Goal: Task Accomplishment & Management: Manage account settings

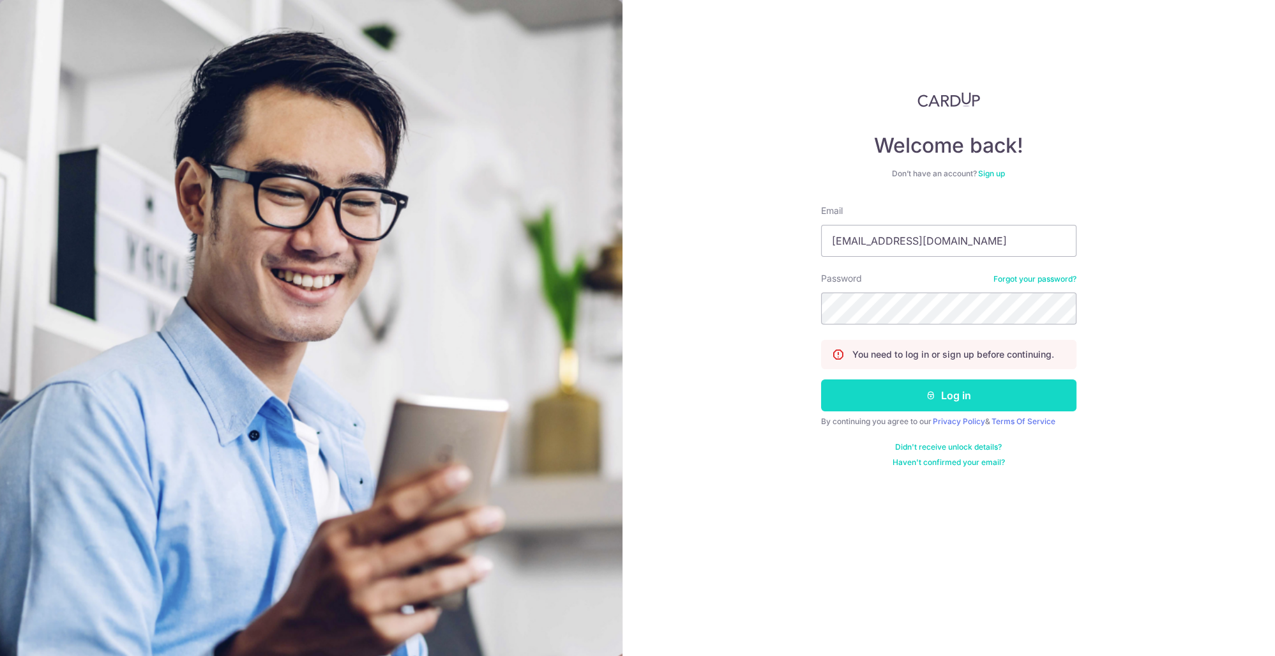
click at [938, 390] on button "Log in" at bounding box center [948, 395] width 255 height 32
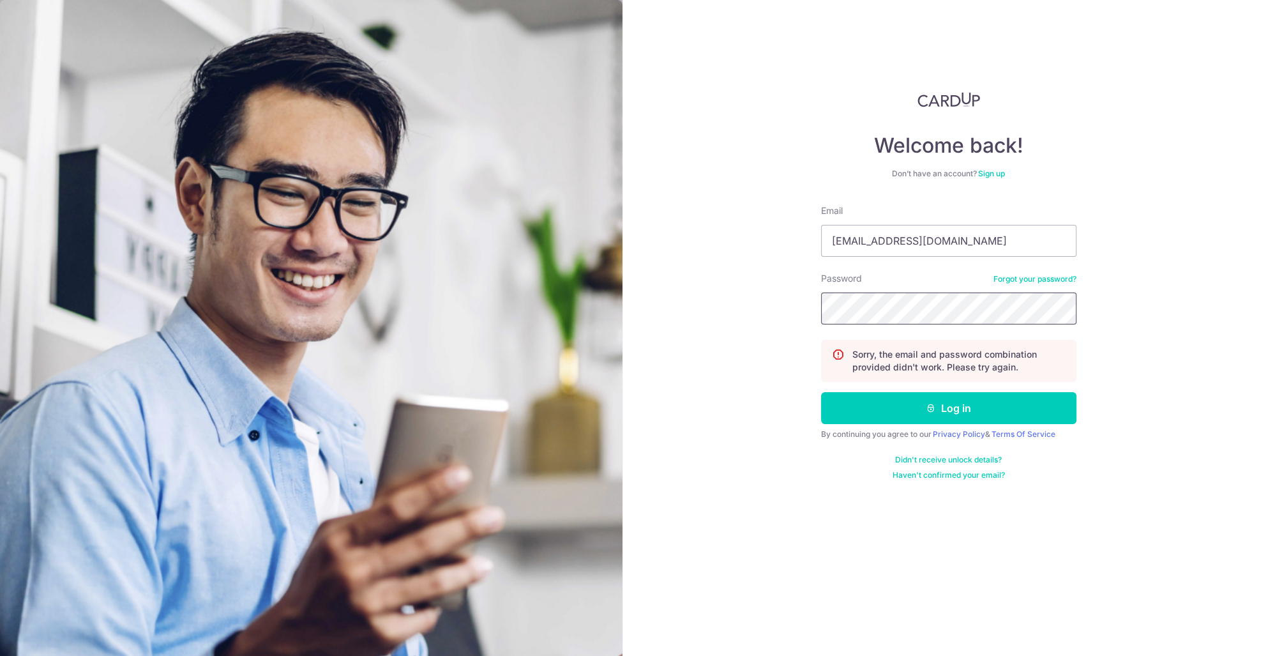
click at [821, 392] on button "Log in" at bounding box center [948, 408] width 255 height 32
click at [855, 247] on input "[EMAIL_ADDRESS][DOMAIN_NAME]" at bounding box center [948, 241] width 255 height 32
click at [855, 247] on input "info@tomodachiemployment.com" at bounding box center [948, 241] width 255 height 32
click at [900, 243] on input "tomo" at bounding box center [948, 241] width 255 height 32
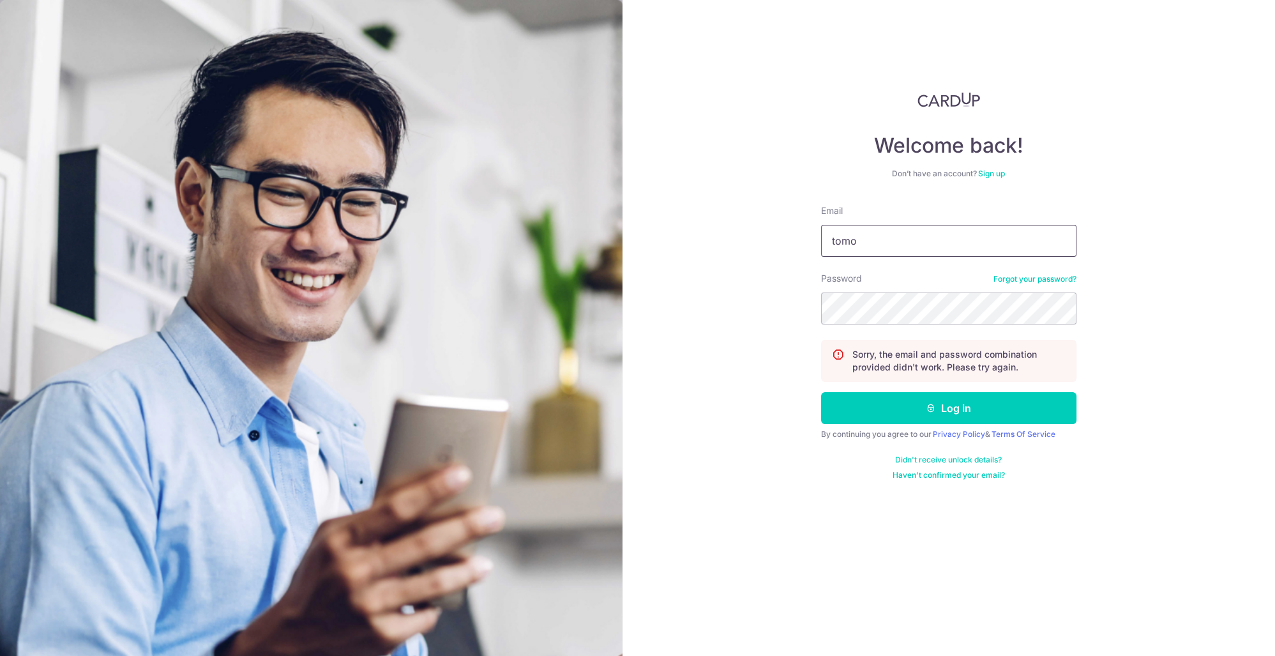
click at [900, 243] on input "tomo" at bounding box center [948, 241] width 255 height 32
paste input "info@tomodachiemployment.com"
click at [985, 243] on input "info@tomodachiemployment.com" at bounding box center [948, 241] width 255 height 32
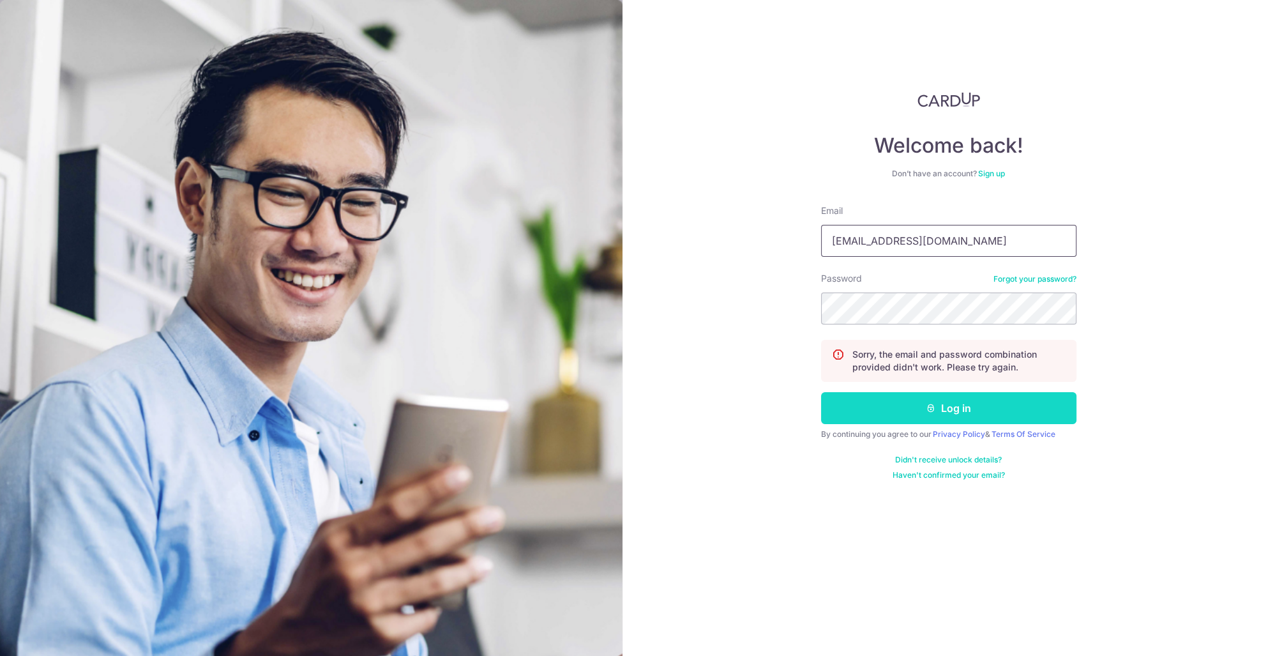
type input "info@tomodachiemployment.com"
click at [927, 403] on icon "submit" at bounding box center [931, 408] width 10 height 10
click at [1034, 279] on link "Forgot your password?" at bounding box center [1035, 279] width 83 height 10
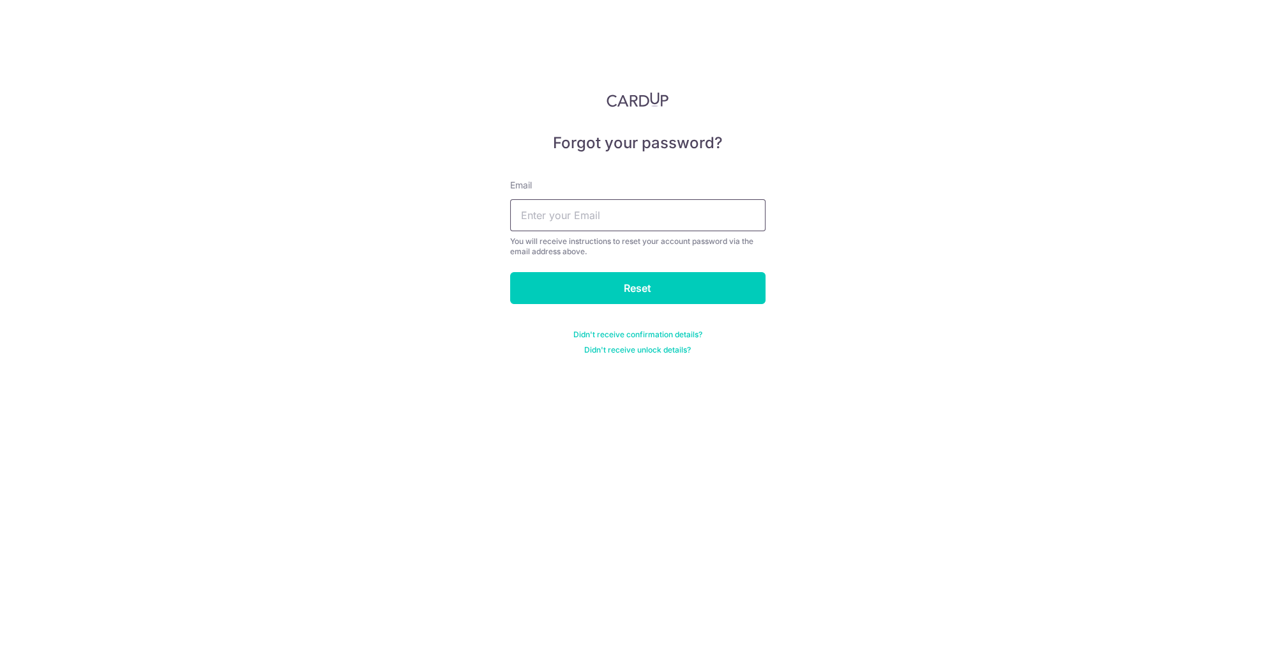
drag, startPoint x: 545, startPoint y: 209, endPoint x: 551, endPoint y: 215, distance: 7.7
click at [547, 210] on input "text" at bounding box center [637, 215] width 255 height 32
paste input "[EMAIL_ADDRESS][DOMAIN_NAME]"
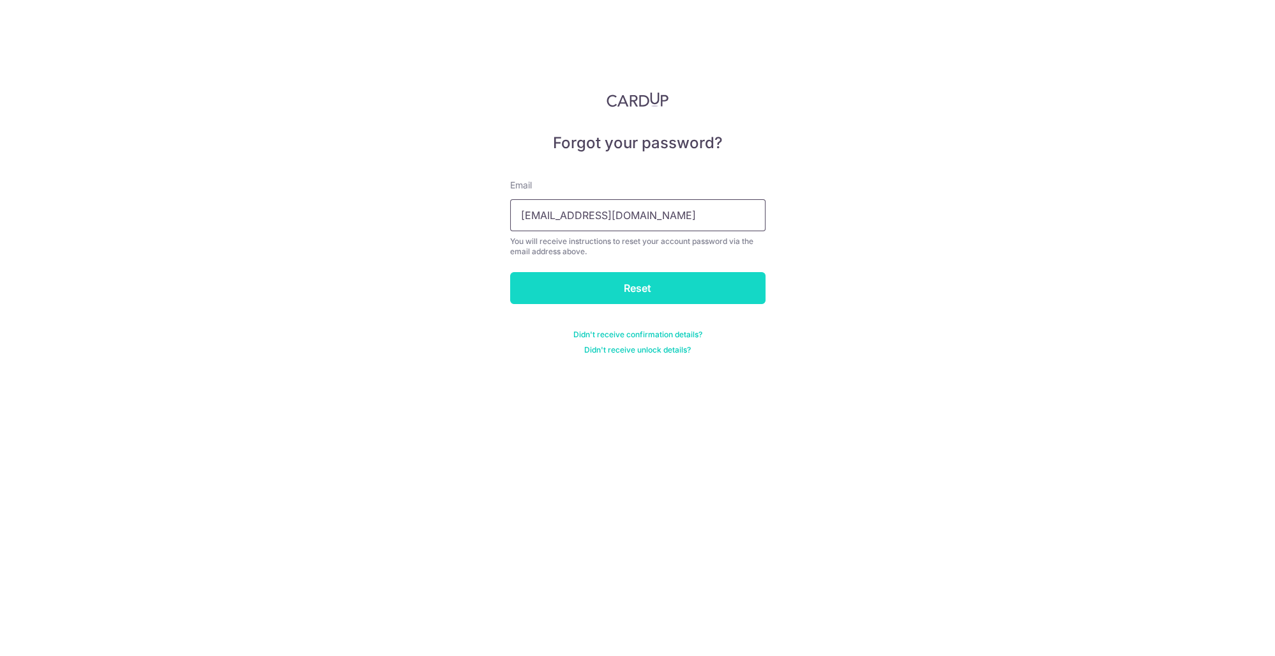
type input "[EMAIL_ADDRESS][DOMAIN_NAME]"
click at [584, 282] on input "Reset" at bounding box center [637, 288] width 255 height 32
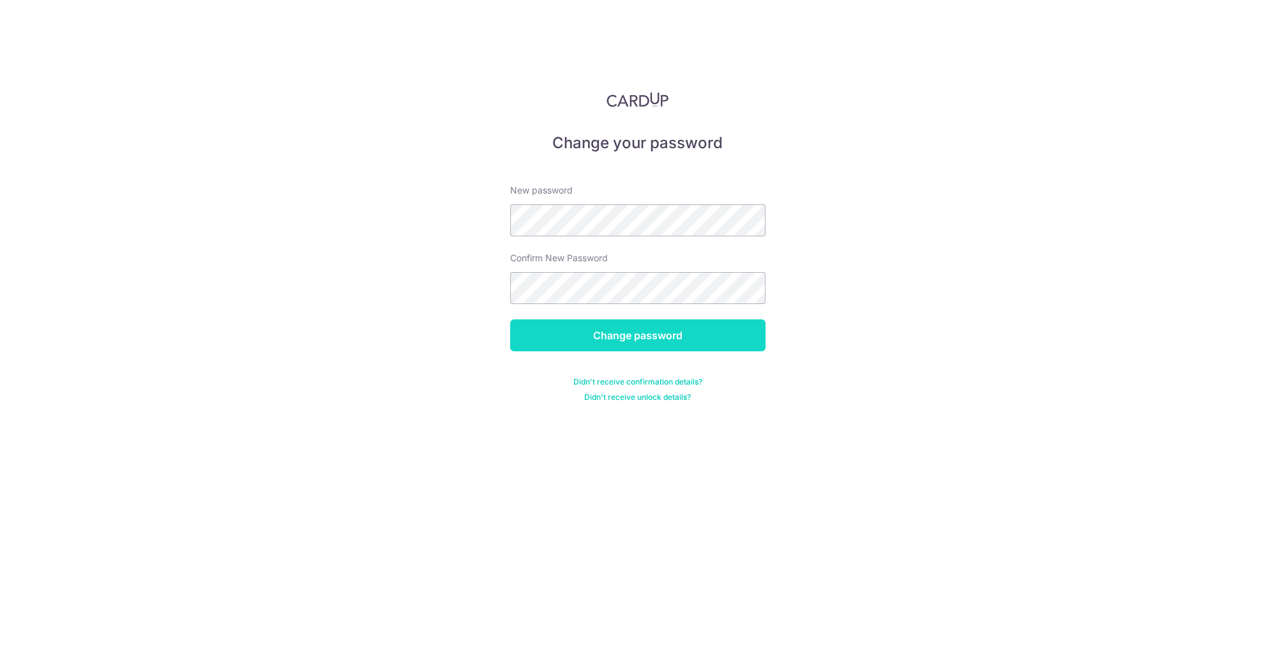
click at [570, 340] on input "Change password" at bounding box center [637, 335] width 255 height 32
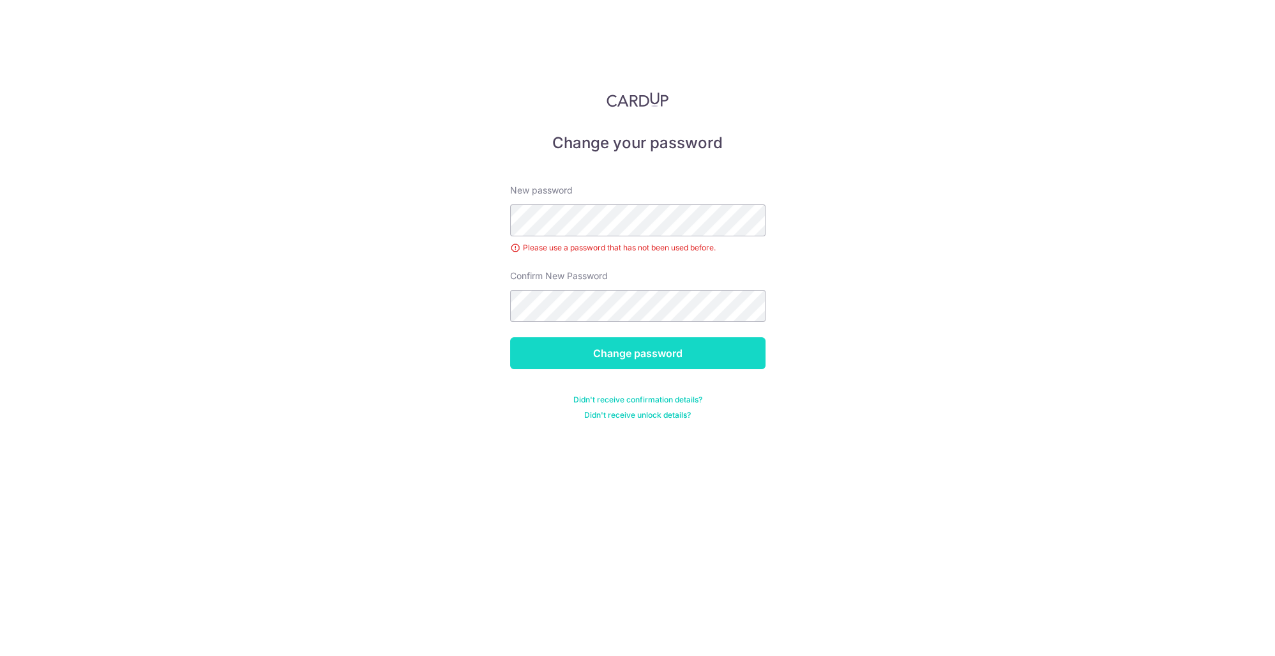
click at [574, 356] on input "Change password" at bounding box center [637, 353] width 255 height 32
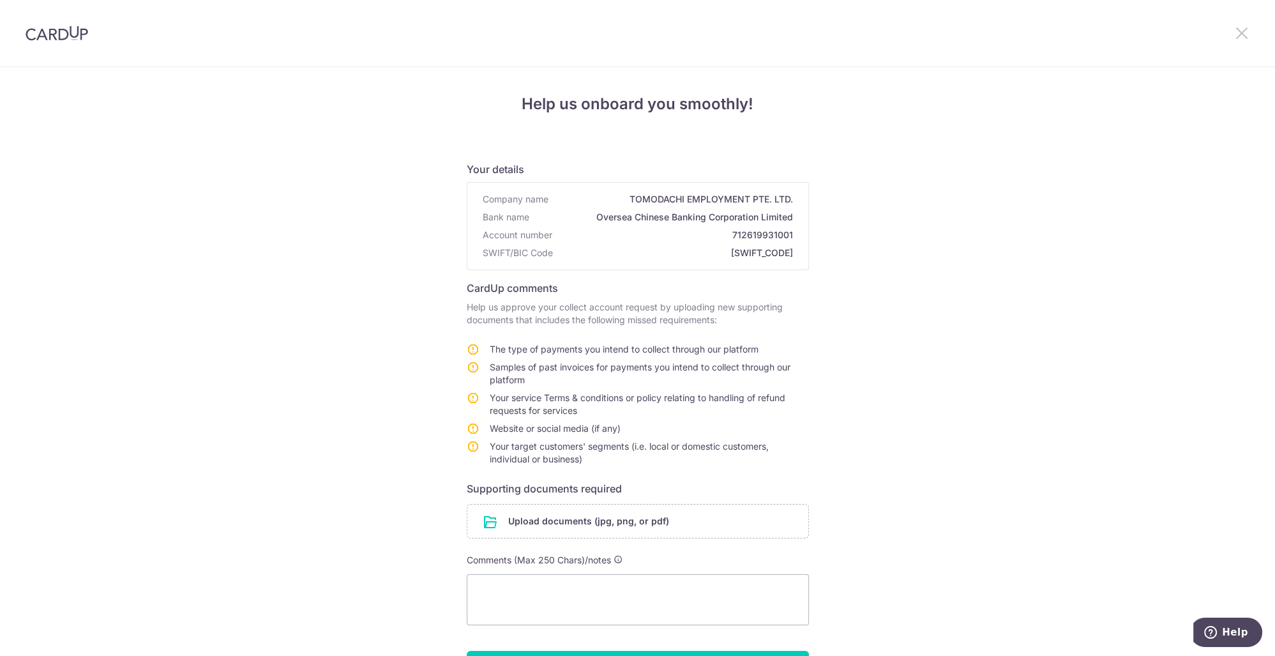
click at [1243, 36] on icon at bounding box center [1242, 33] width 15 height 16
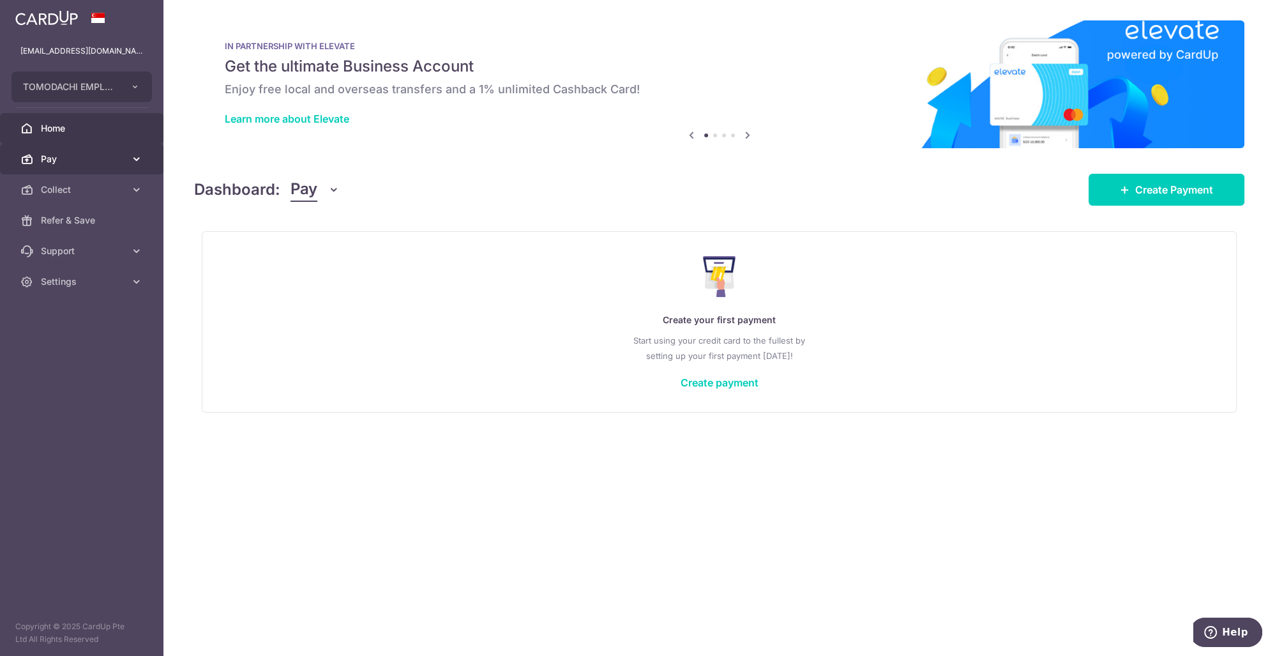
click at [80, 150] on link "Pay" at bounding box center [81, 159] width 163 height 31
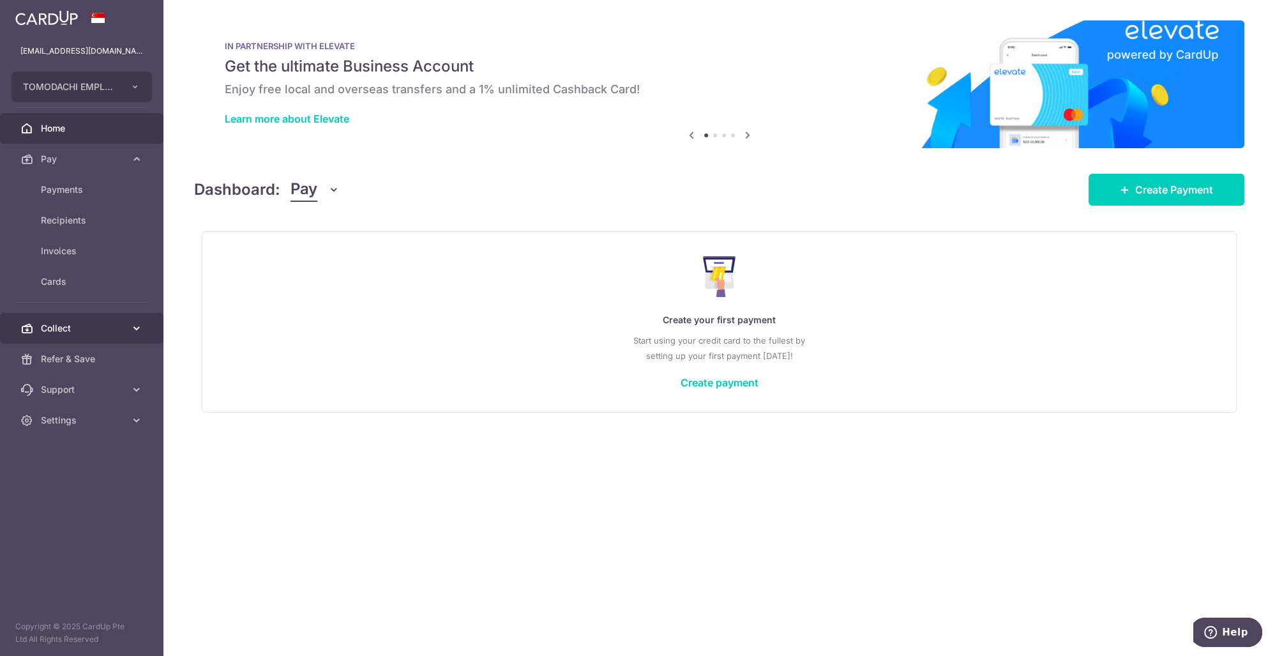
click at [88, 326] on span "Collect" at bounding box center [83, 328] width 84 height 13
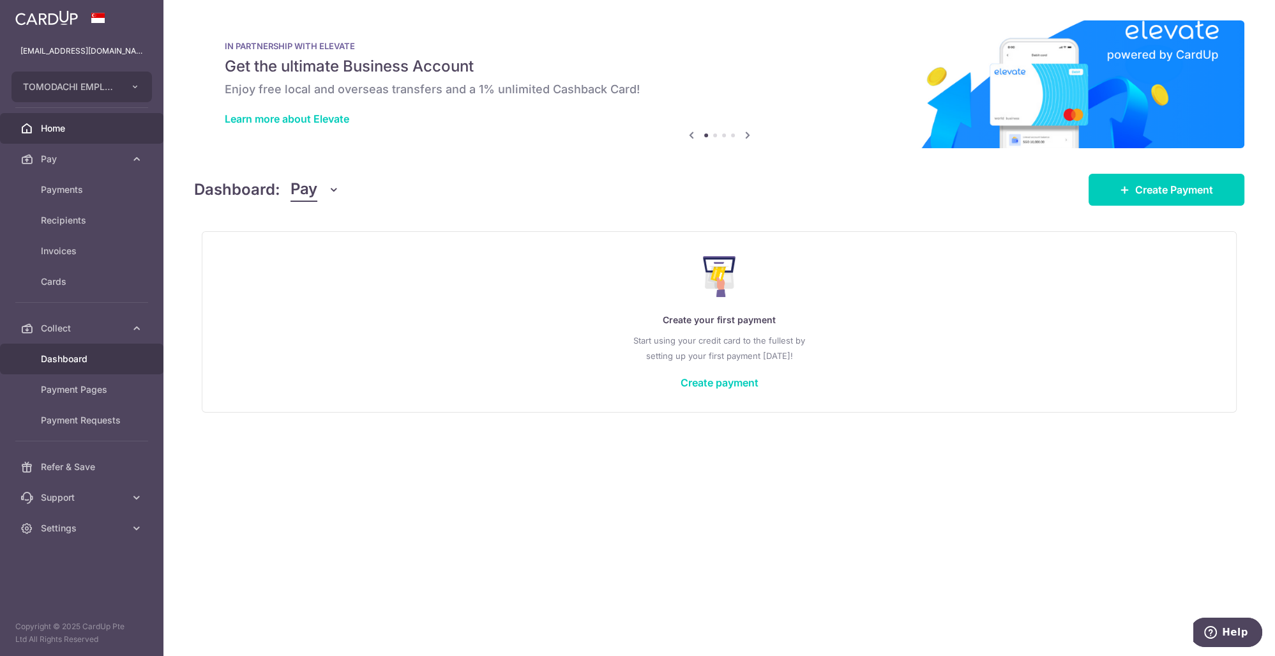
click at [75, 363] on span "Dashboard" at bounding box center [83, 359] width 84 height 13
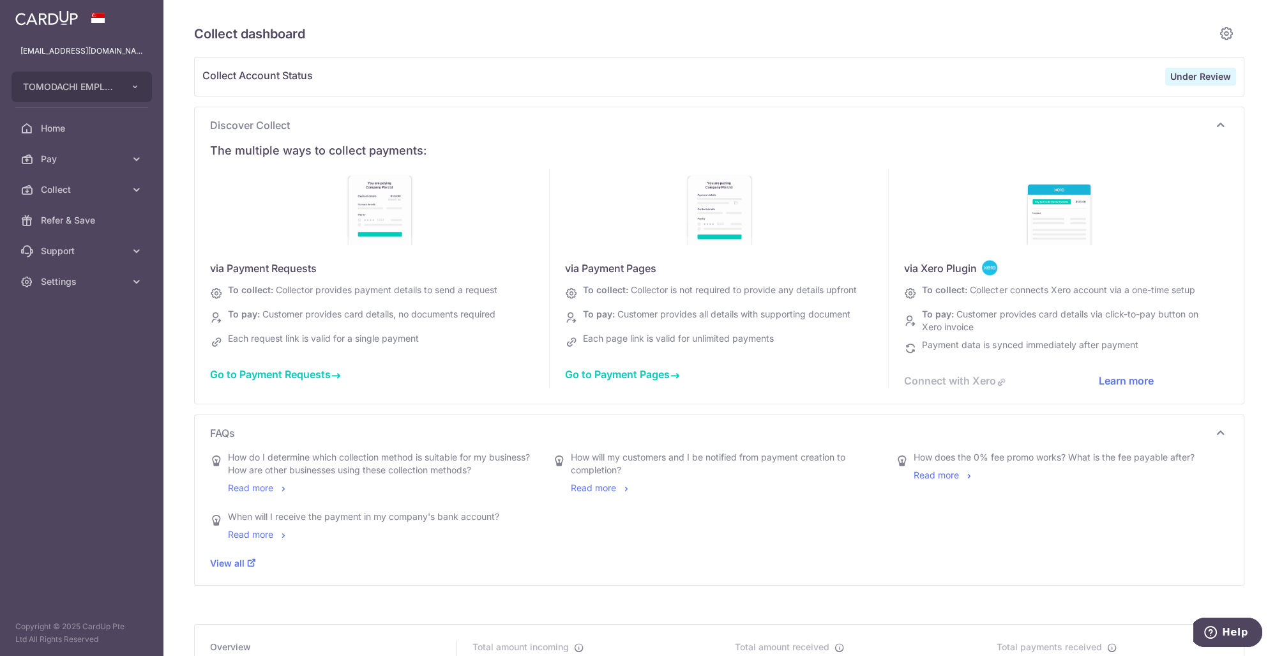
click at [570, 80] on span "Collect Account Status" at bounding box center [683, 77] width 963 height 18
click at [391, 70] on span "Collect Account Status" at bounding box center [683, 77] width 963 height 18
click at [266, 54] on div "Collect dashboard Collect Account Status Under Review Discover Collect The mult…" at bounding box center [719, 503] width 1051 height 966
drag, startPoint x: 227, startPoint y: 70, endPoint x: 362, endPoint y: 75, distance: 135.5
click at [227, 70] on span "Collect Account Status" at bounding box center [683, 77] width 963 height 18
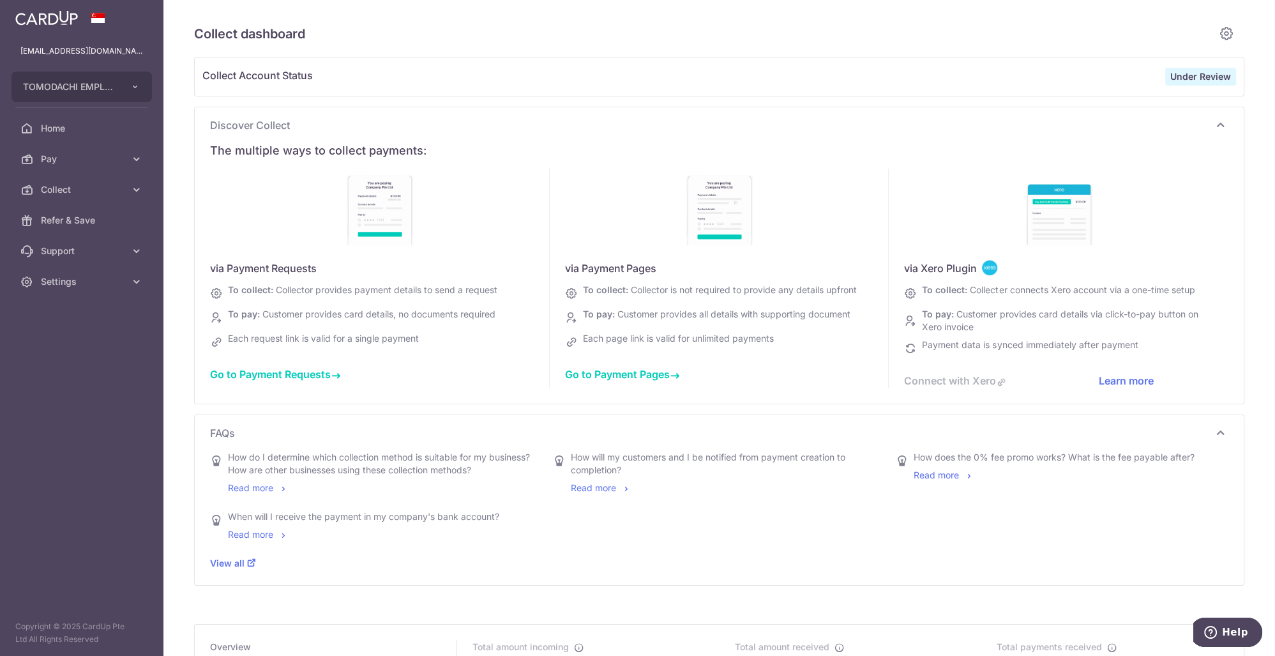
click at [1199, 68] on div "Collect Account Status Under Review" at bounding box center [719, 76] width 1049 height 38
click at [1198, 70] on div "Under Review" at bounding box center [1201, 77] width 71 height 18
click at [222, 86] on span "Collect Account Status" at bounding box center [683, 77] width 963 height 18
click at [84, 135] on link "Home" at bounding box center [81, 128] width 163 height 31
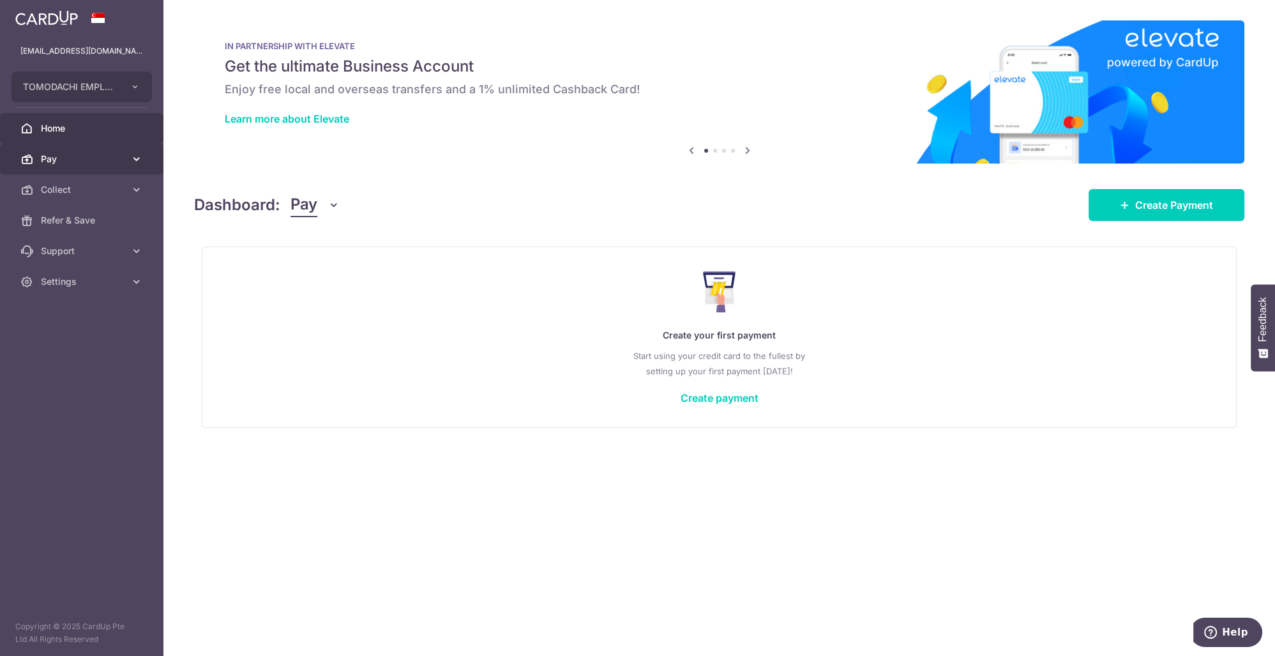
click at [78, 166] on link "Pay" at bounding box center [81, 159] width 163 height 31
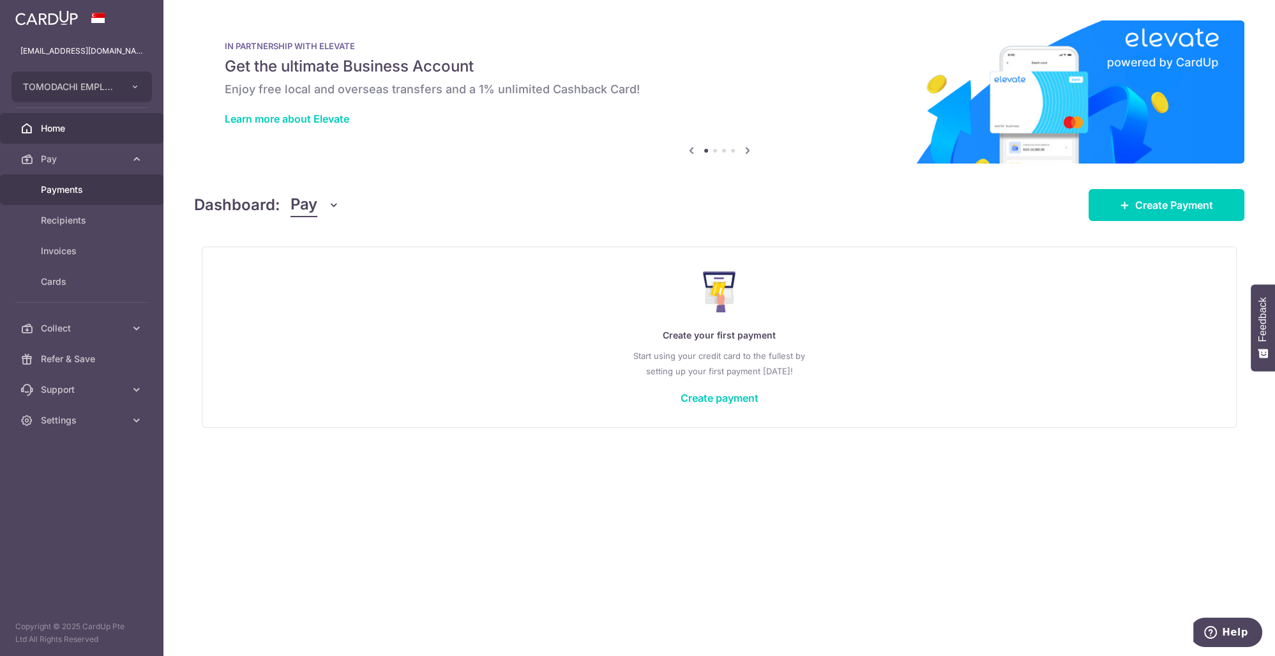
click at [79, 187] on span "Payments" at bounding box center [83, 189] width 84 height 13
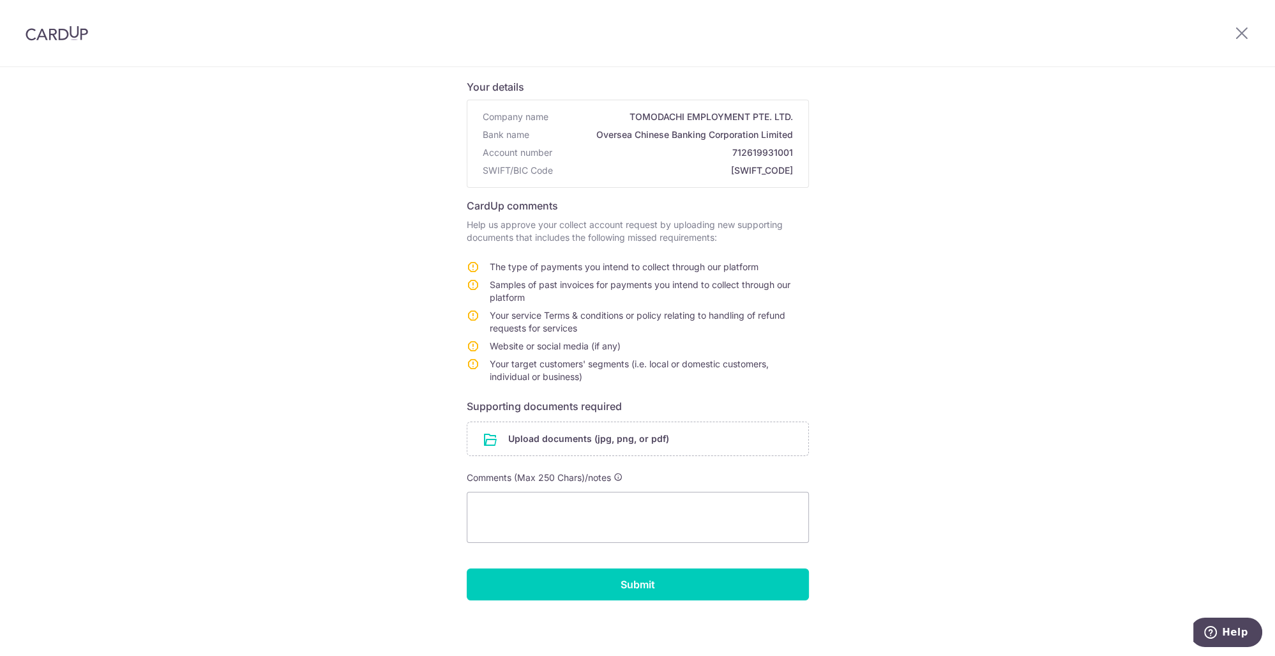
scroll to position [86, 0]
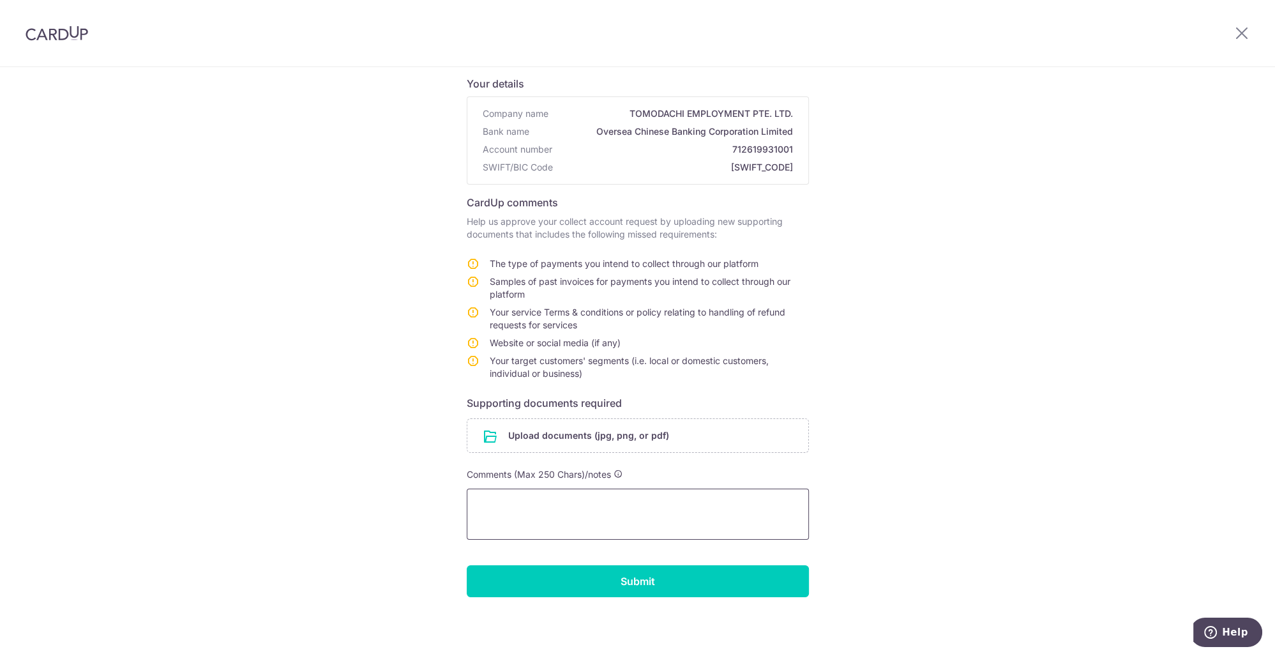
click at [598, 520] on textarea at bounding box center [638, 514] width 342 height 51
paste textarea "Dear CardUp Team! Yes, correct, if there is any refund, we will be refunding to…"
type textarea "Dear CardUp Team! Yes, correct, if there is any refund, we will be refunding to…"
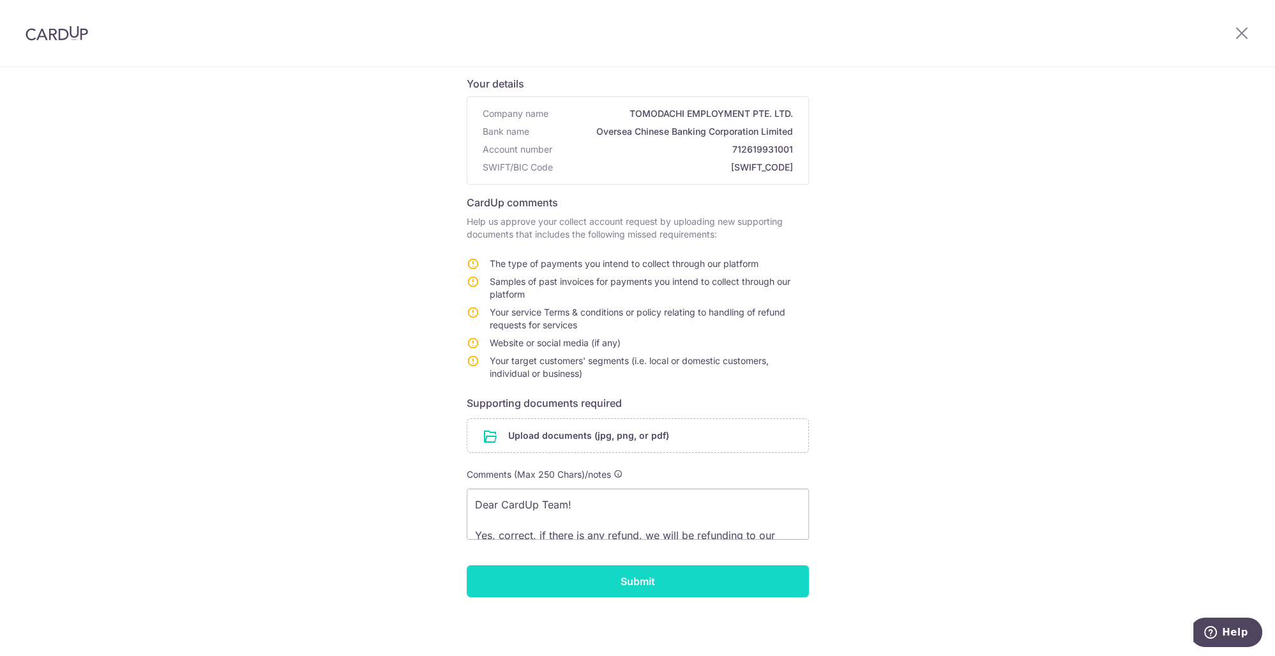
click at [637, 580] on input "Submit" at bounding box center [638, 581] width 342 height 32
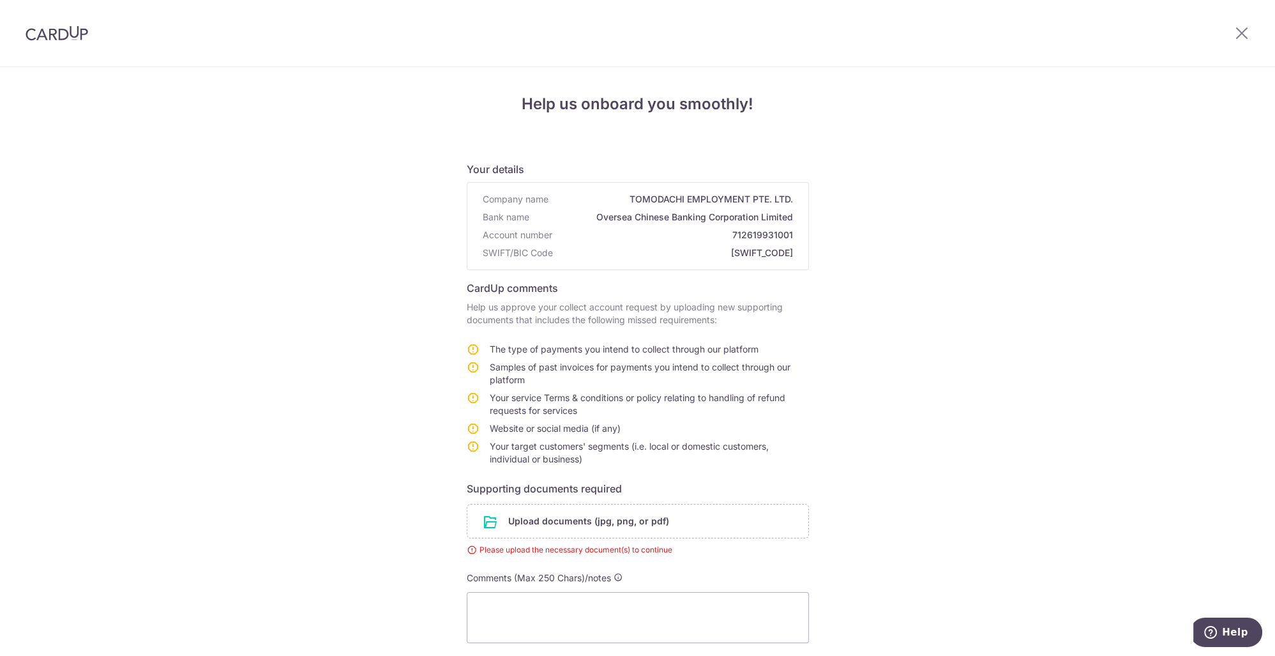
click at [1251, 13] on div at bounding box center [1242, 33] width 66 height 66
click at [1245, 23] on div at bounding box center [1242, 33] width 66 height 66
click at [1237, 31] on icon at bounding box center [1242, 33] width 15 height 16
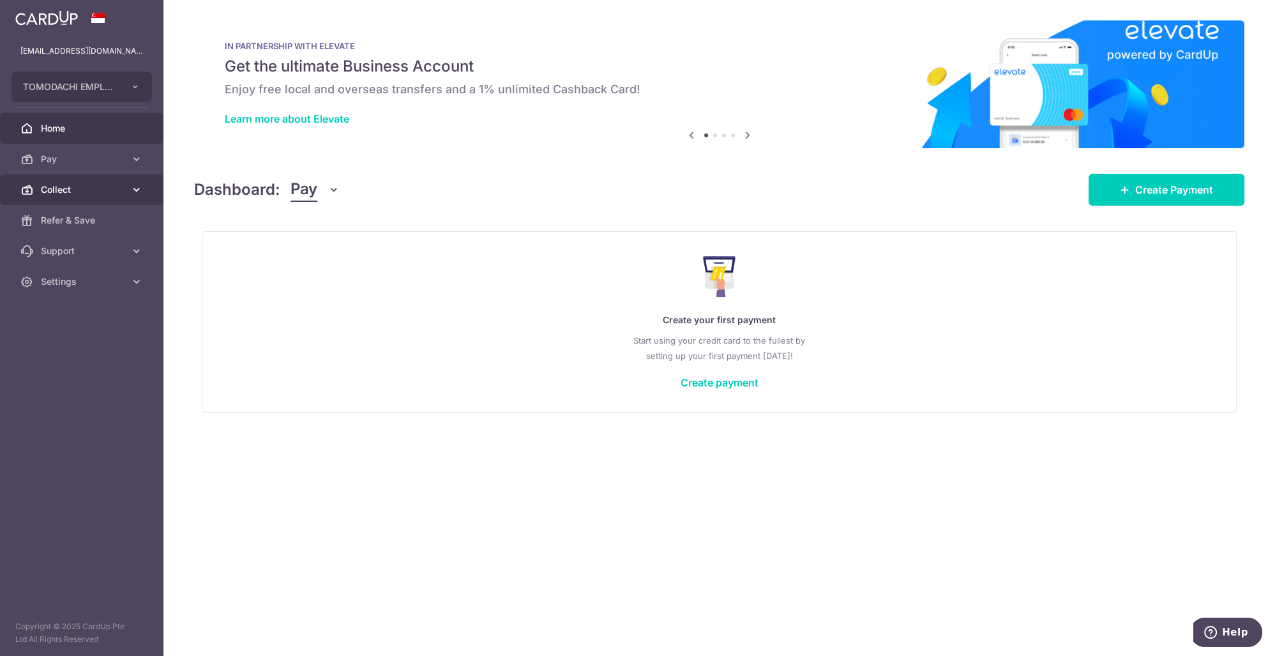
click at [82, 203] on link "Collect" at bounding box center [81, 189] width 163 height 31
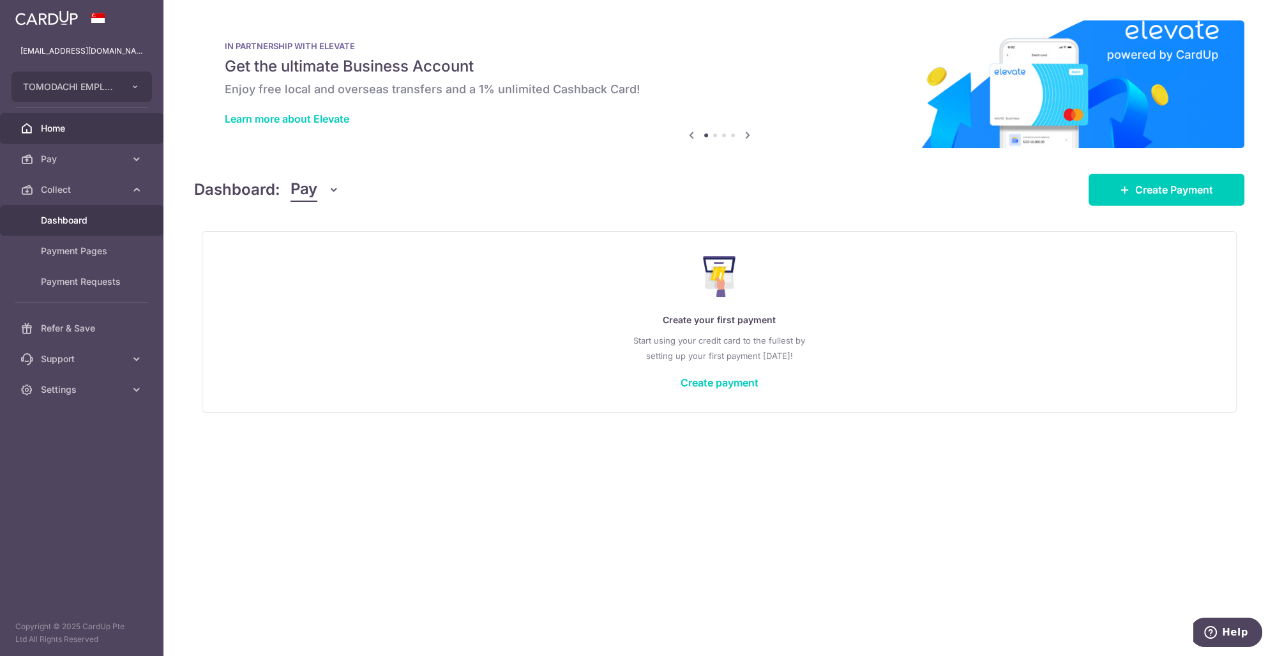
click at [77, 221] on span "Dashboard" at bounding box center [83, 220] width 84 height 13
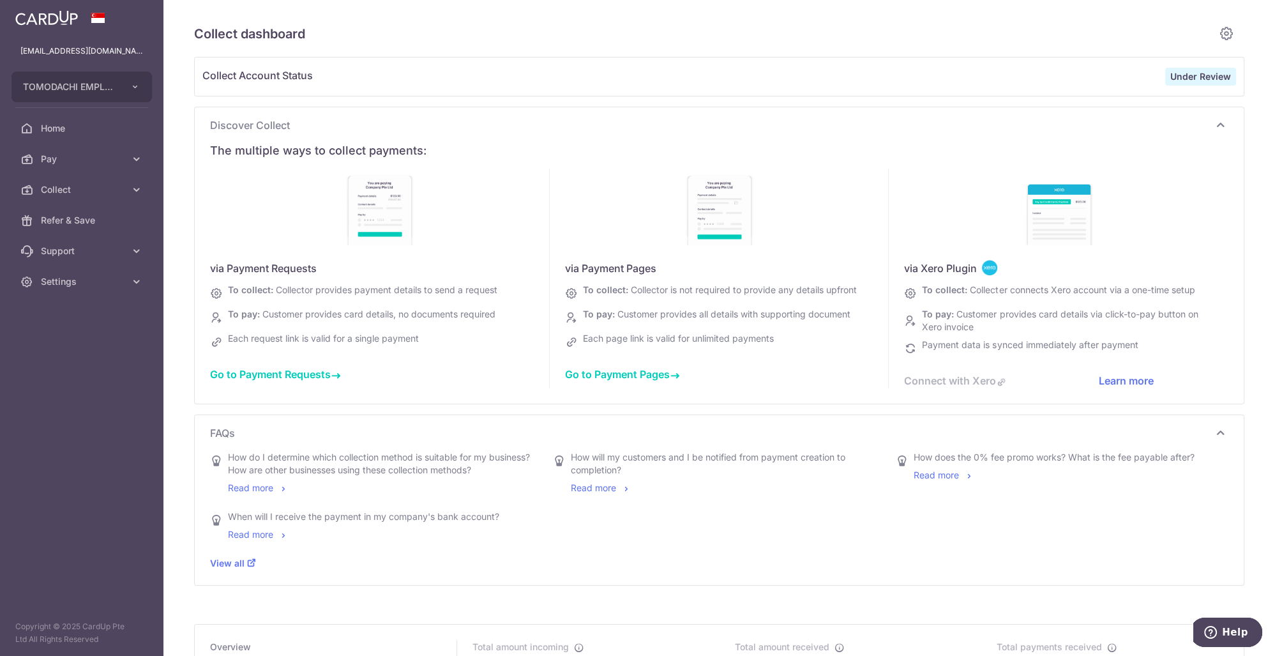
type input "[DATE]"
